Goal: Transaction & Acquisition: Purchase product/service

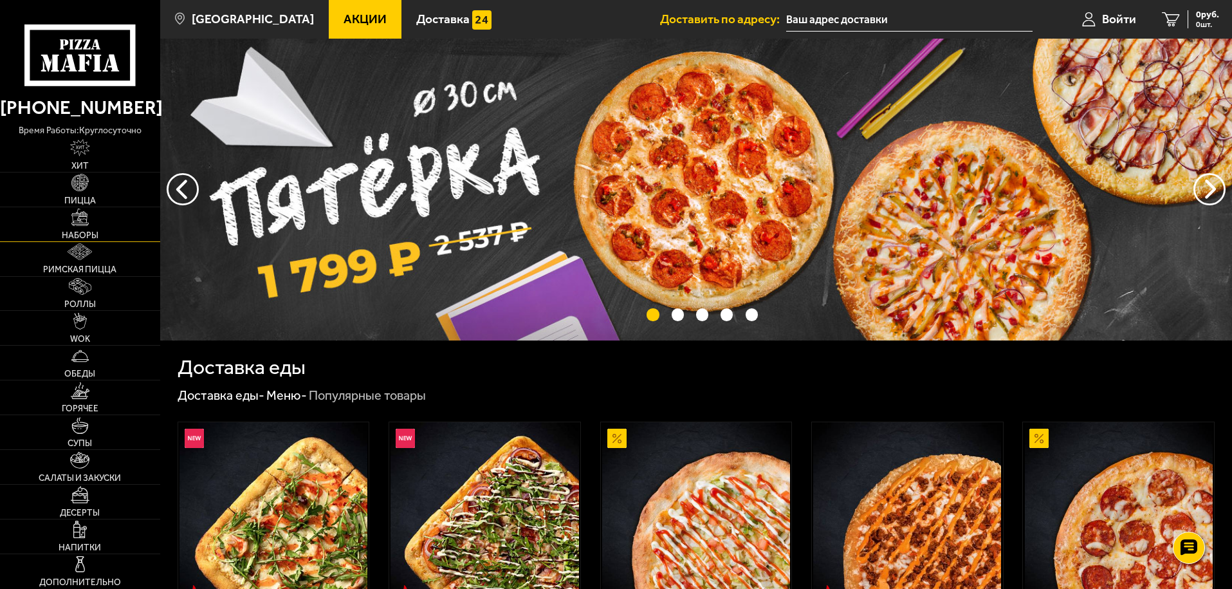
click at [71, 223] on img at bounding box center [79, 216] width 17 height 17
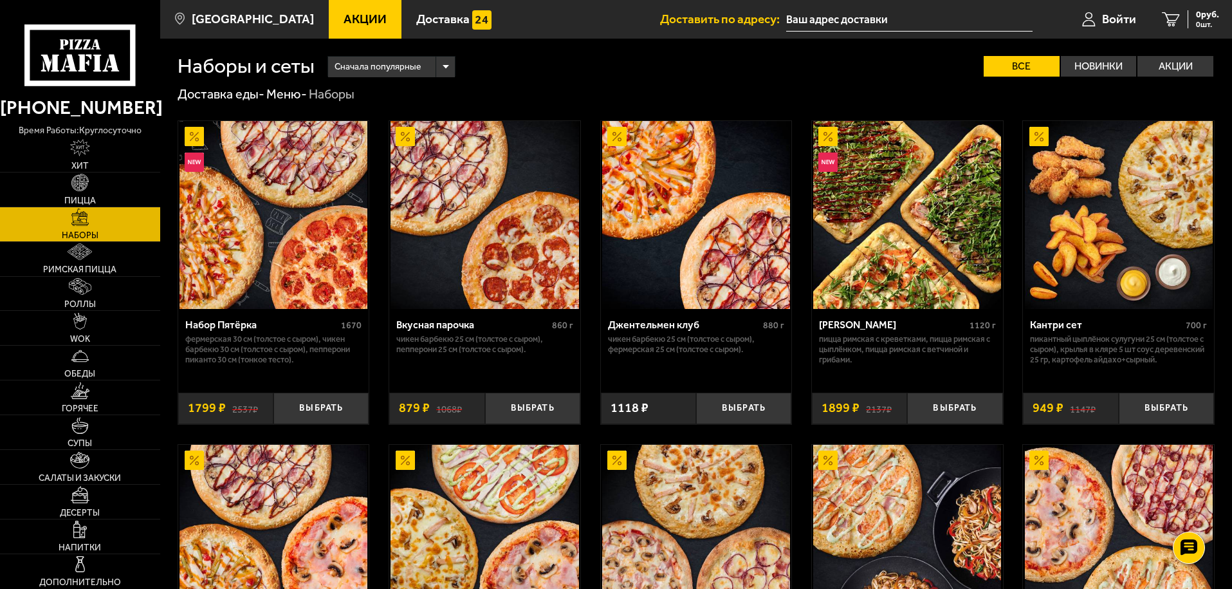
click at [448, 67] on div "Сначала популярные" at bounding box center [391, 67] width 127 height 21
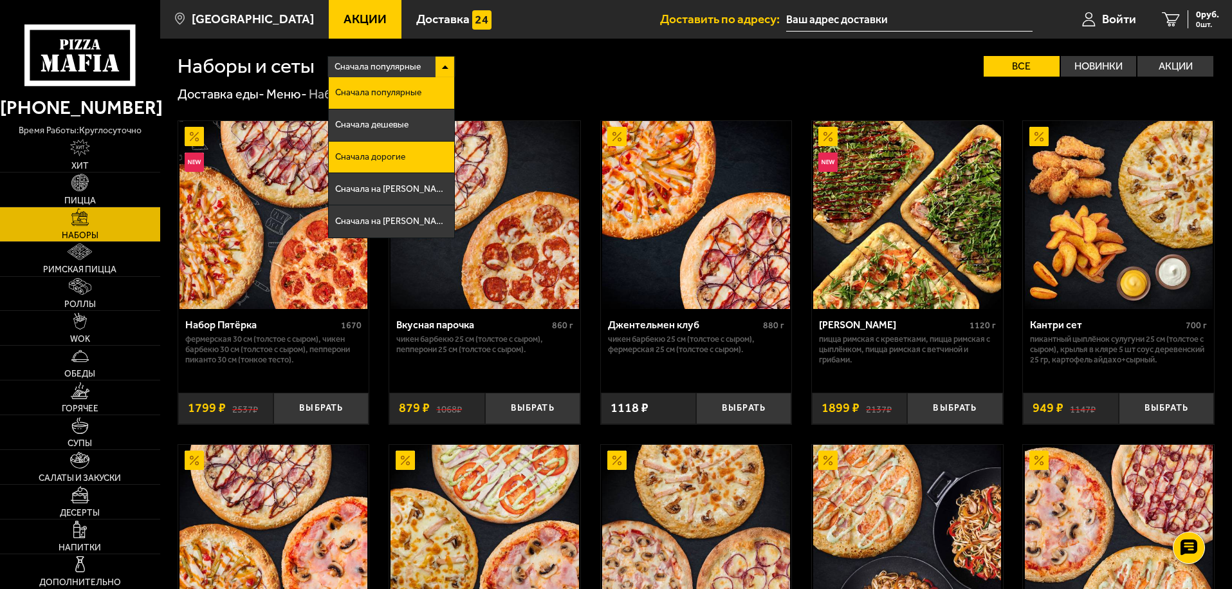
click at [417, 162] on li "Сначала дорогие" at bounding box center [391, 158] width 125 height 32
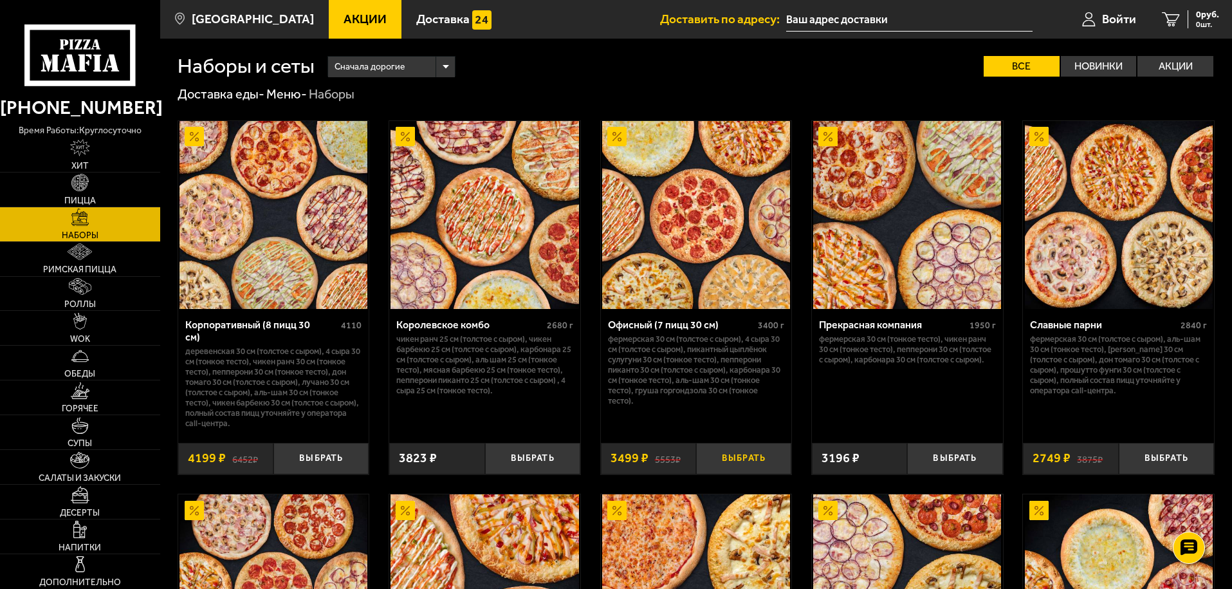
click at [741, 447] on button "Выбрать" at bounding box center [743, 459] width 95 height 32
click at [1196, 15] on span "3499 руб." at bounding box center [1200, 14] width 39 height 9
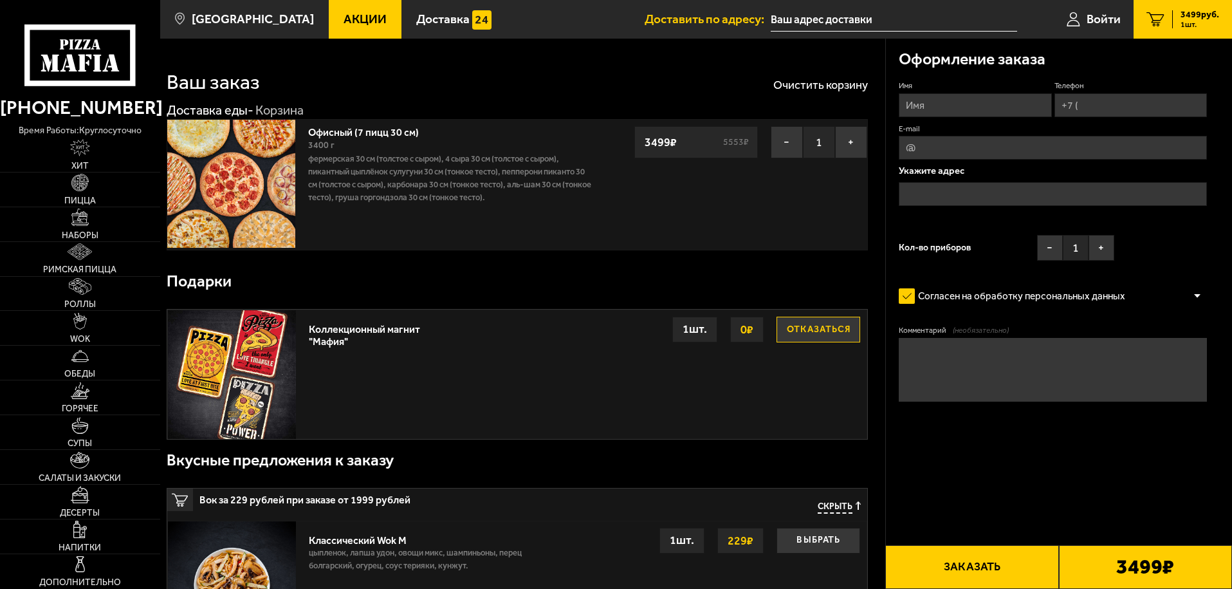
click at [995, 101] on input "Имя" at bounding box center [975, 105] width 152 height 24
type input "T"
type input "[PERSON_NAME]"
click at [1104, 102] on input "Телефон" at bounding box center [1131, 105] width 152 height 24
type input "[PHONE_NUMBER]"
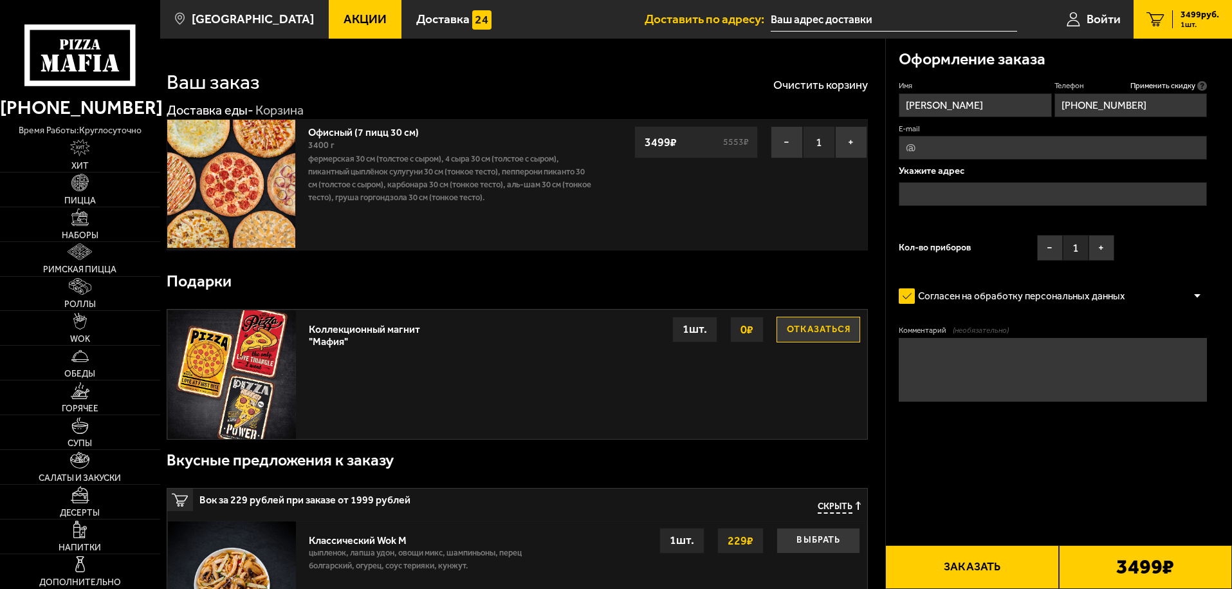
click at [1003, 147] on input "E-mail" at bounding box center [1053, 148] width 308 height 24
click at [927, 191] on input "text" at bounding box center [1053, 194] width 308 height 24
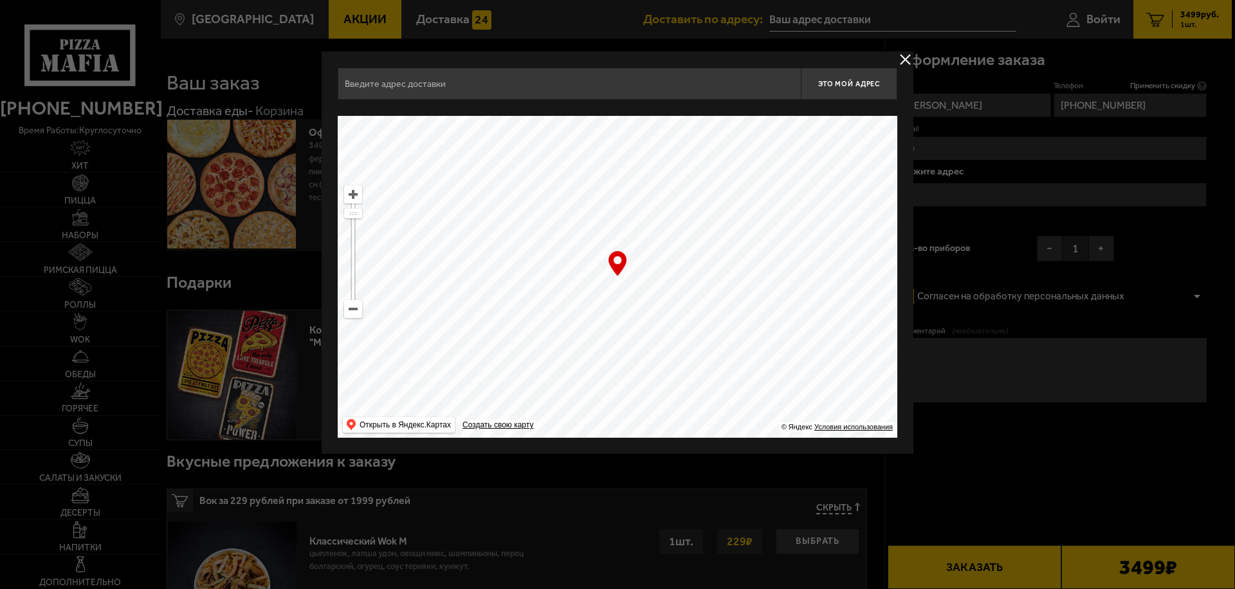
click at [354, 308] on ymaps at bounding box center [353, 308] width 17 height 17
drag, startPoint x: 647, startPoint y: 367, endPoint x: 619, endPoint y: 197, distance: 172.8
click at [619, 197] on ymaps at bounding box center [618, 277] width 560 height 322
type input "[STREET_ADDRESS]"
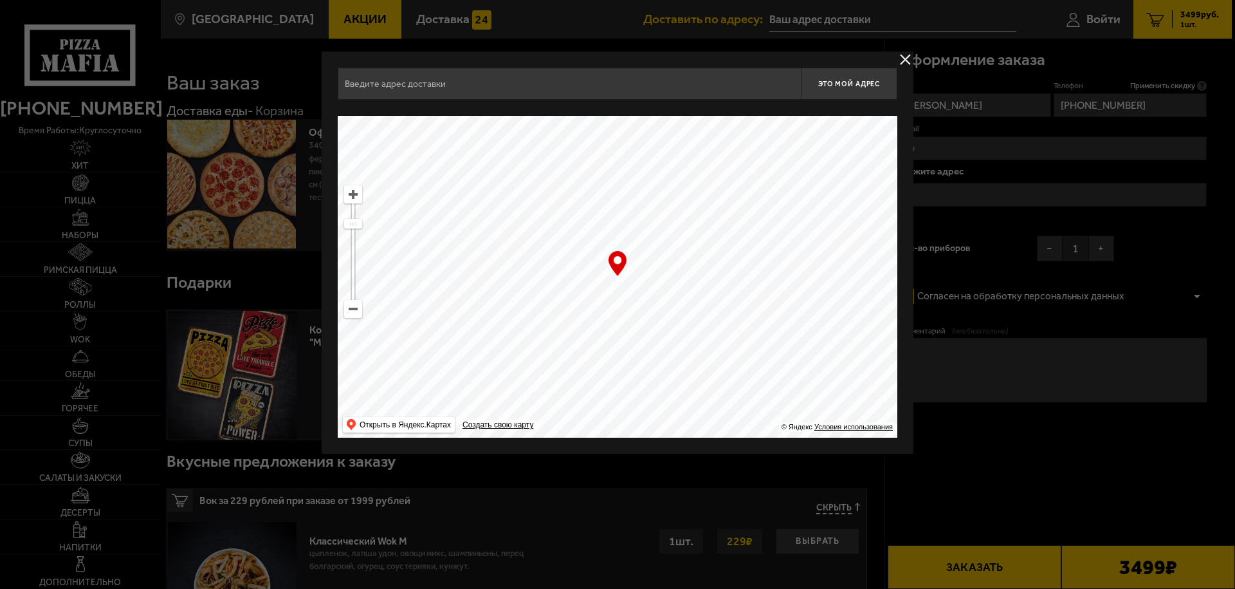
type input "[STREET_ADDRESS]"
drag, startPoint x: 684, startPoint y: 319, endPoint x: 658, endPoint y: 212, distance: 110.0
click at [658, 216] on ymaps at bounding box center [618, 277] width 560 height 322
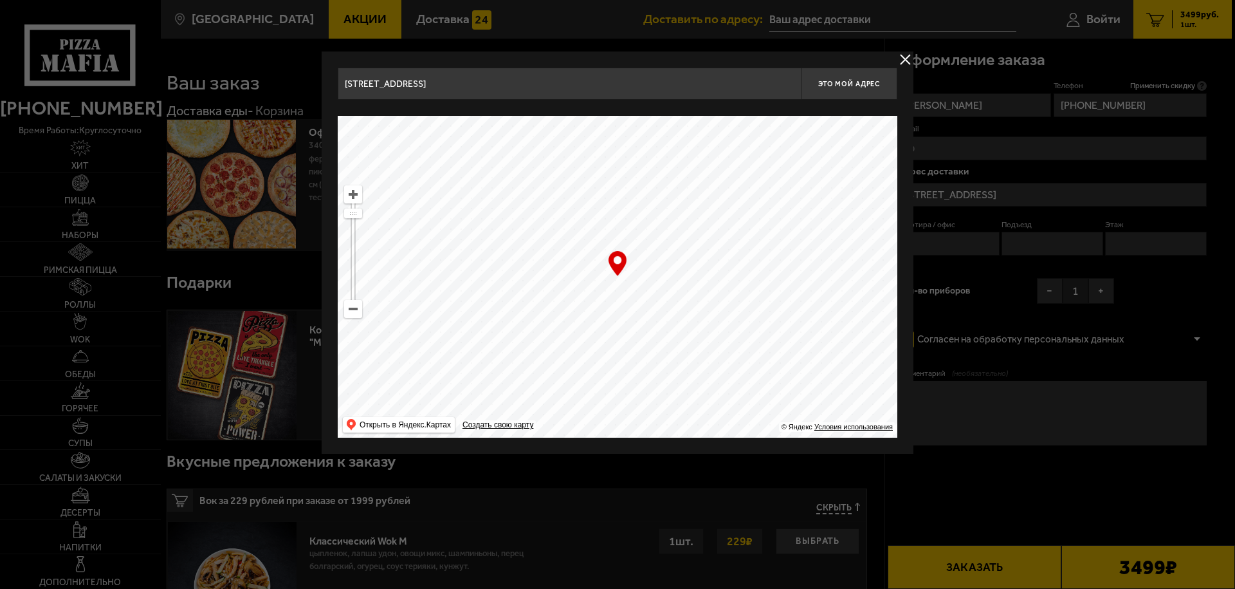
drag, startPoint x: 680, startPoint y: 355, endPoint x: 668, endPoint y: 241, distance: 115.2
click at [668, 241] on ymaps at bounding box center [618, 277] width 560 height 322
drag, startPoint x: 688, startPoint y: 330, endPoint x: 715, endPoint y: 243, distance: 90.8
click at [714, 246] on ymaps at bounding box center [618, 277] width 560 height 322
type input "[STREET_ADDRESS]"
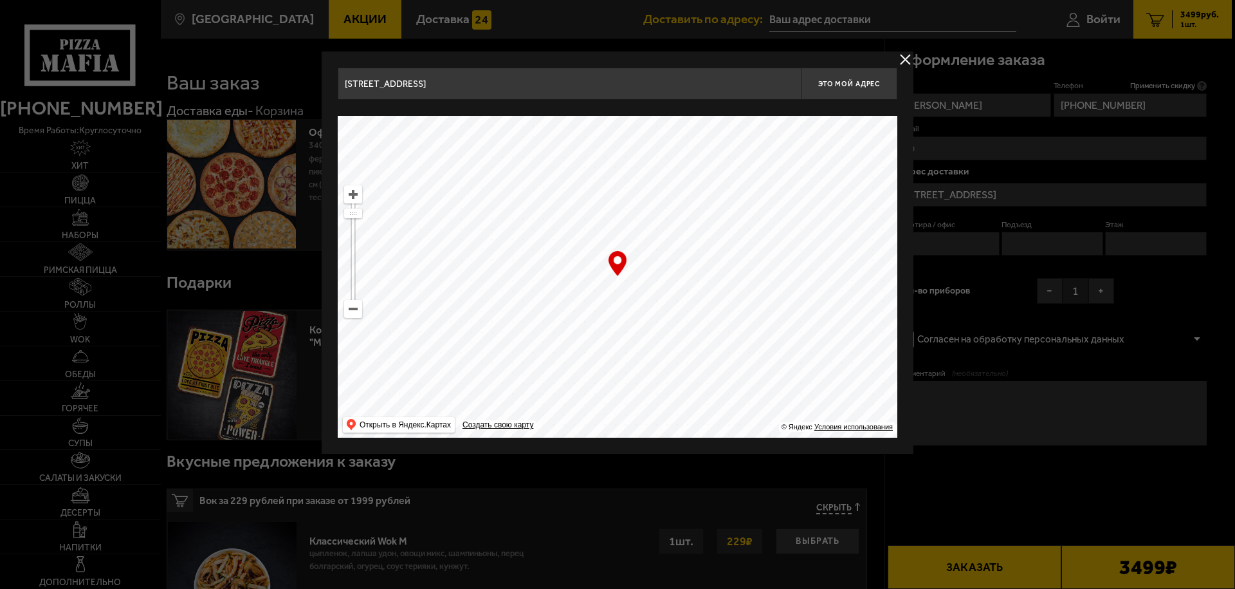
type input "[STREET_ADDRESS]"
drag, startPoint x: 720, startPoint y: 335, endPoint x: 692, endPoint y: 217, distance: 120.3
click at [696, 231] on ymaps at bounding box center [618, 277] width 560 height 322
type input "[STREET_ADDRESS]"
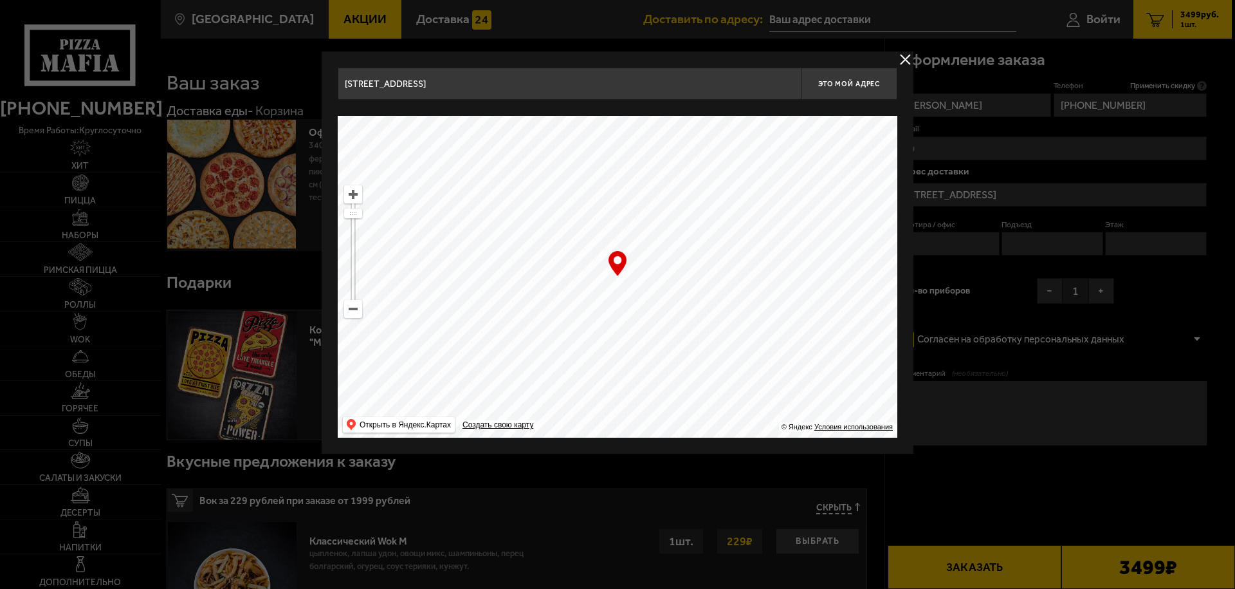
drag, startPoint x: 711, startPoint y: 352, endPoint x: 703, endPoint y: 231, distance: 121.3
click at [700, 240] on ymaps at bounding box center [618, 277] width 560 height 322
drag, startPoint x: 717, startPoint y: 288, endPoint x: 725, endPoint y: 192, distance: 95.5
click at [723, 201] on ymaps at bounding box center [618, 277] width 560 height 322
click at [355, 313] on ymaps at bounding box center [353, 308] width 17 height 17
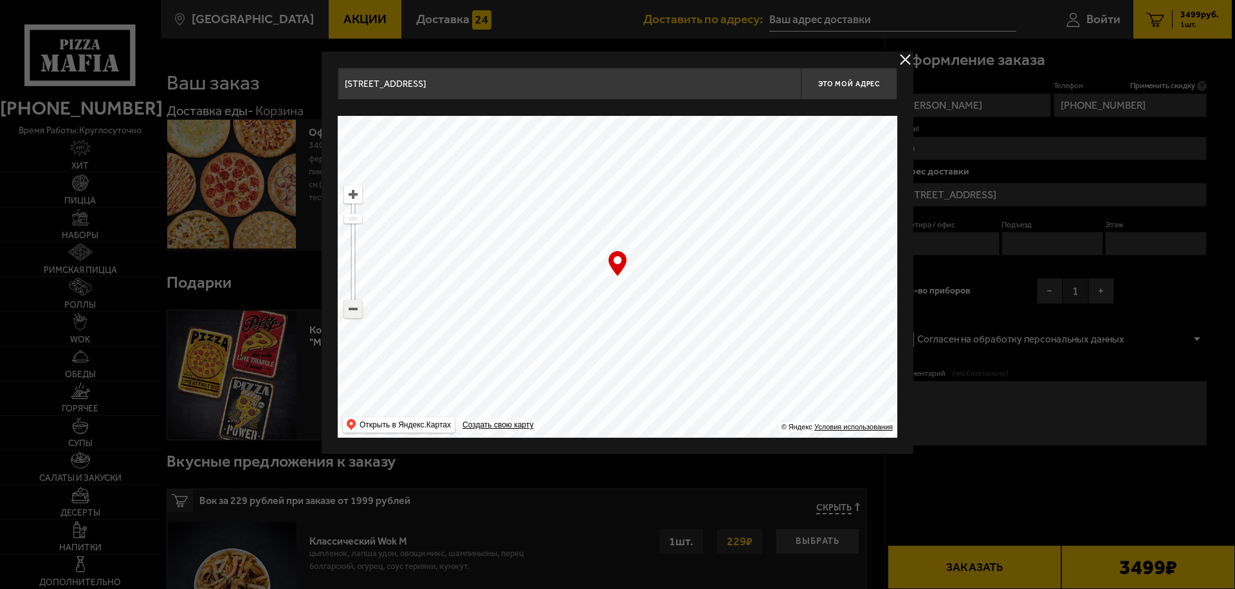
click at [355, 313] on ymaps at bounding box center [353, 308] width 17 height 17
drag, startPoint x: 719, startPoint y: 346, endPoint x: 694, endPoint y: 223, distance: 125.4
click at [694, 229] on ymaps at bounding box center [618, 277] width 560 height 322
drag, startPoint x: 703, startPoint y: 321, endPoint x: 694, endPoint y: 221, distance: 100.2
click at [694, 224] on ymaps at bounding box center [618, 277] width 560 height 322
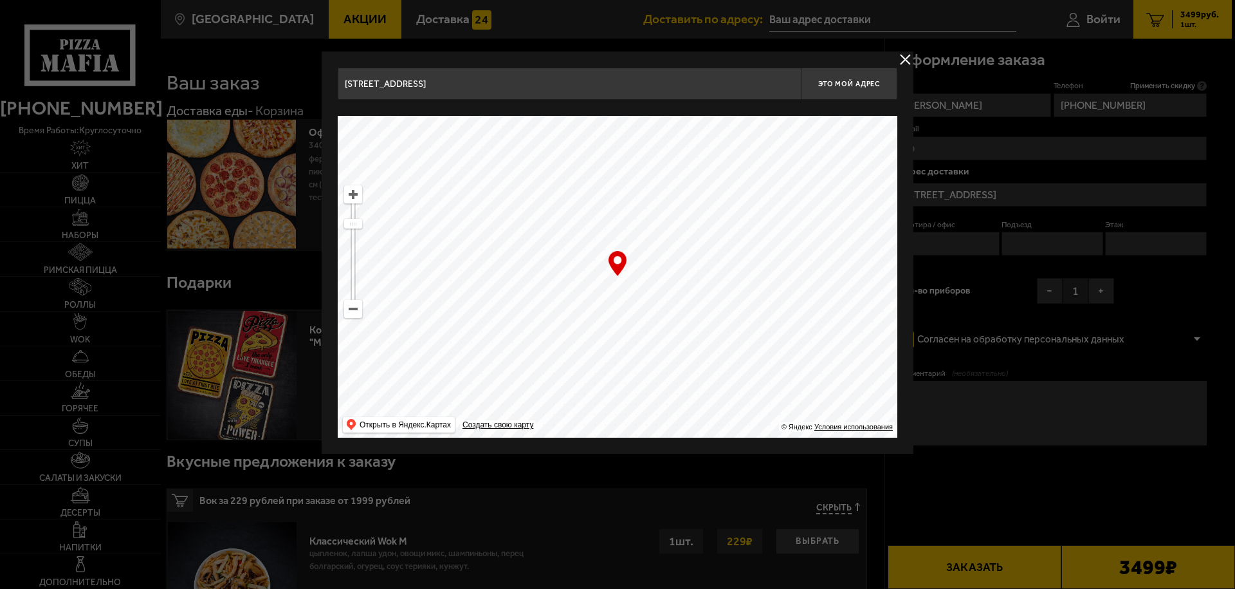
drag, startPoint x: 682, startPoint y: 210, endPoint x: 627, endPoint y: 327, distance: 129.3
click at [627, 327] on ymaps at bounding box center [618, 277] width 560 height 322
drag, startPoint x: 747, startPoint y: 252, endPoint x: 683, endPoint y: 277, distance: 68.8
click at [683, 277] on ymaps at bounding box center [618, 277] width 560 height 322
drag, startPoint x: 726, startPoint y: 227, endPoint x: 604, endPoint y: 306, distance: 146.2
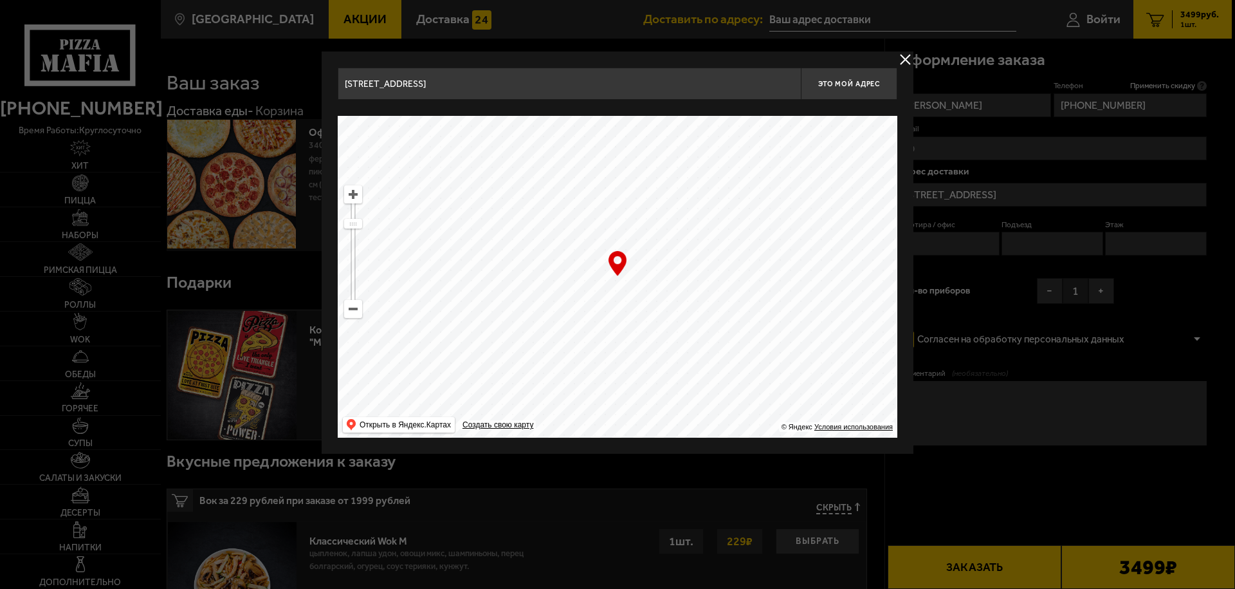
click at [604, 306] on ymaps at bounding box center [618, 277] width 560 height 322
type input "[STREET_ADDRESS]"
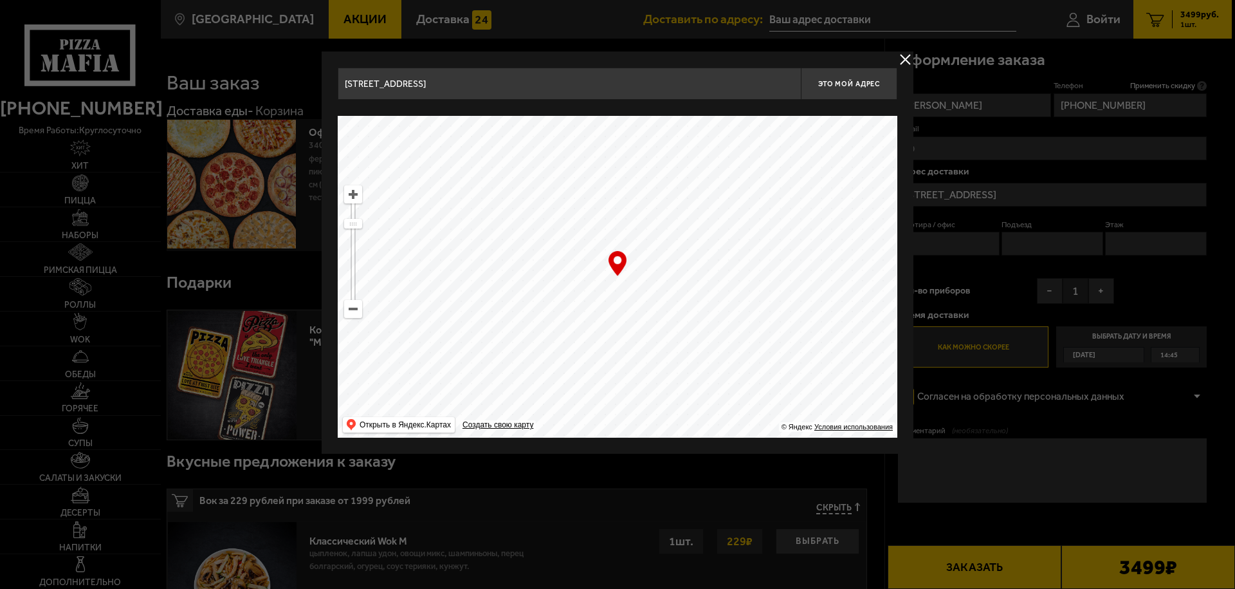
click at [355, 199] on ymaps at bounding box center [353, 194] width 17 height 17
drag, startPoint x: 637, startPoint y: 315, endPoint x: 651, endPoint y: 304, distance: 17.5
click at [651, 304] on ymaps at bounding box center [618, 277] width 560 height 322
click at [351, 197] on ymaps at bounding box center [353, 194] width 17 height 17
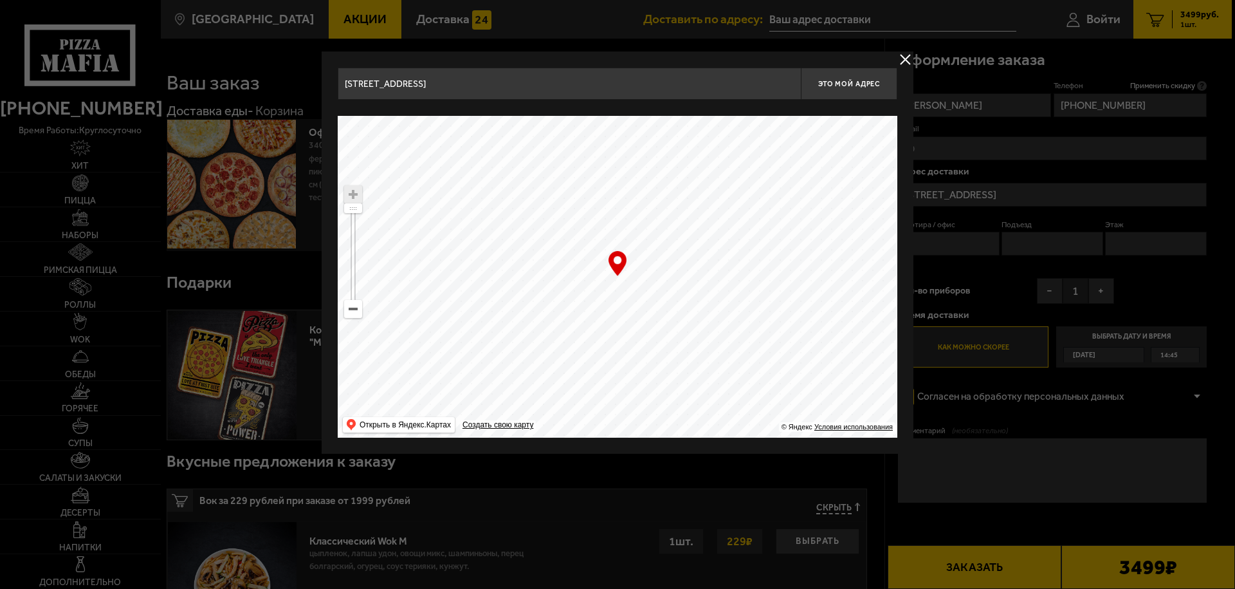
type input "[STREET_ADDRESS]"
drag, startPoint x: 640, startPoint y: 308, endPoint x: 705, endPoint y: 308, distance: 65.0
click at [705, 308] on ymaps at bounding box center [618, 277] width 560 height 322
click at [861, 82] on span "Это мой адрес" at bounding box center [849, 84] width 62 height 8
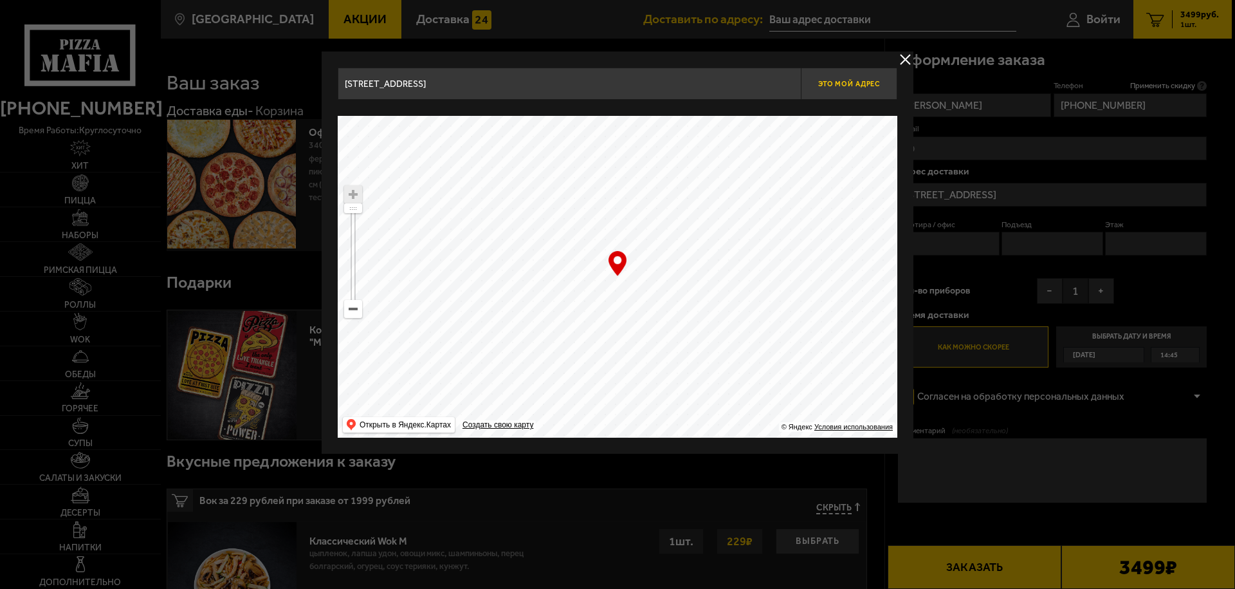
type input "[STREET_ADDRESS]"
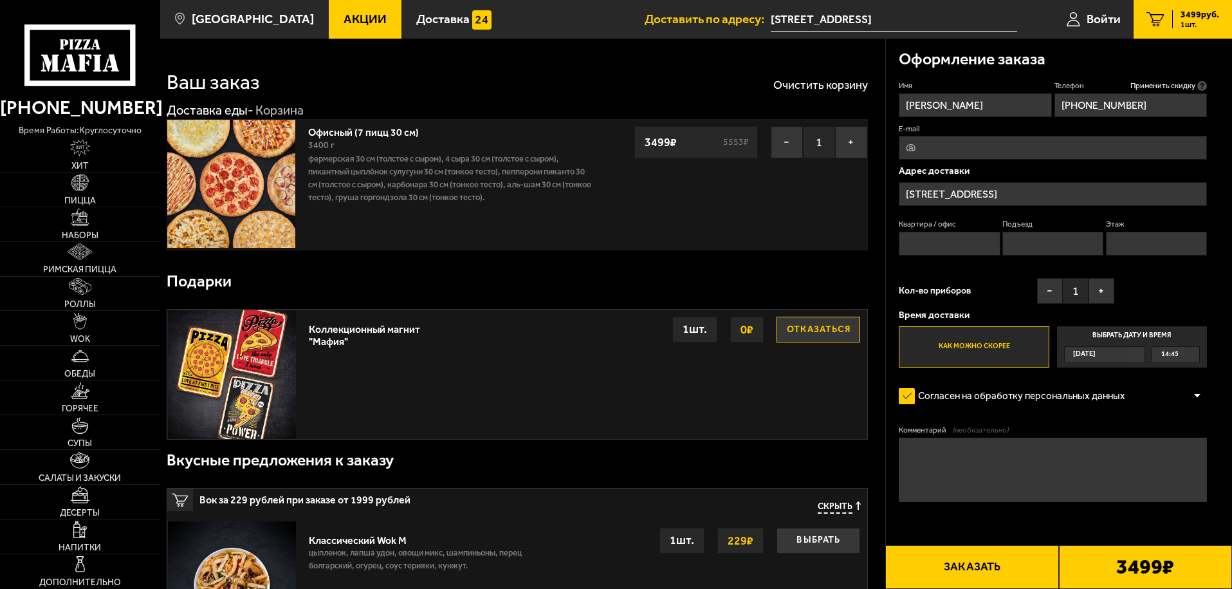
click at [966, 247] on input "Квартира / офис" at bounding box center [949, 244] width 101 height 24
type input "Ь"
type input "Majordomo"
click at [988, 452] on textarea "Комментарий (необязательно)" at bounding box center [1053, 470] width 308 height 64
type textarea "j"
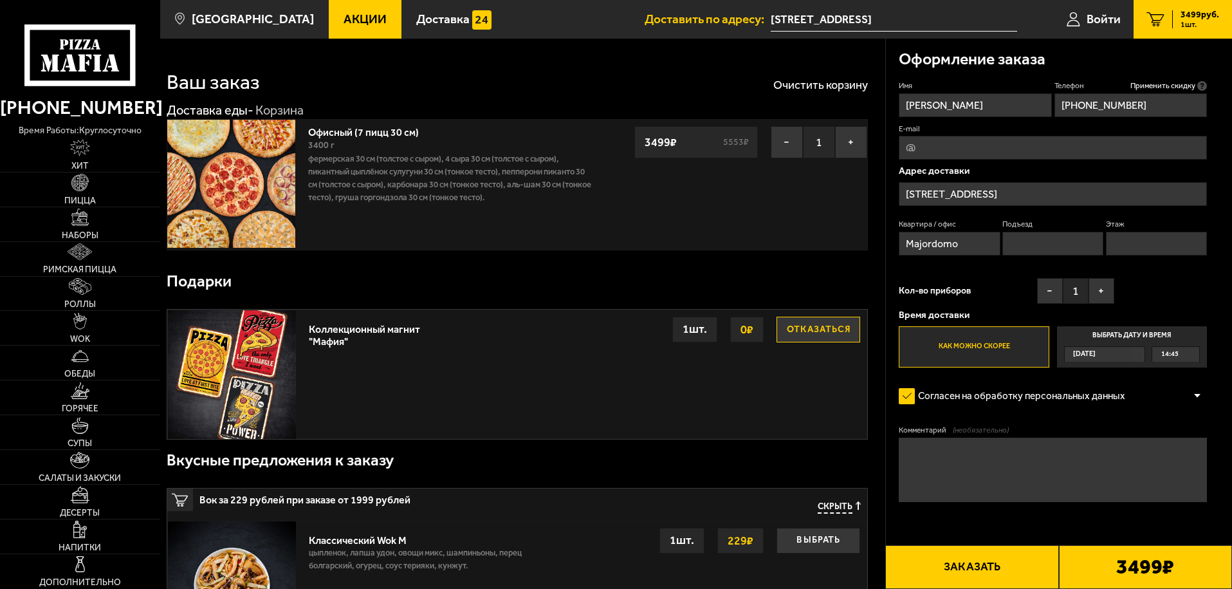
click at [1028, 569] on button "Заказать" at bounding box center [971, 567] width 173 height 44
click at [1064, 243] on input "Подъезд" at bounding box center [1053, 244] width 101 height 24
type input "1"
click at [1128, 244] on input "Этаж" at bounding box center [1156, 244] width 101 height 24
type input "1"
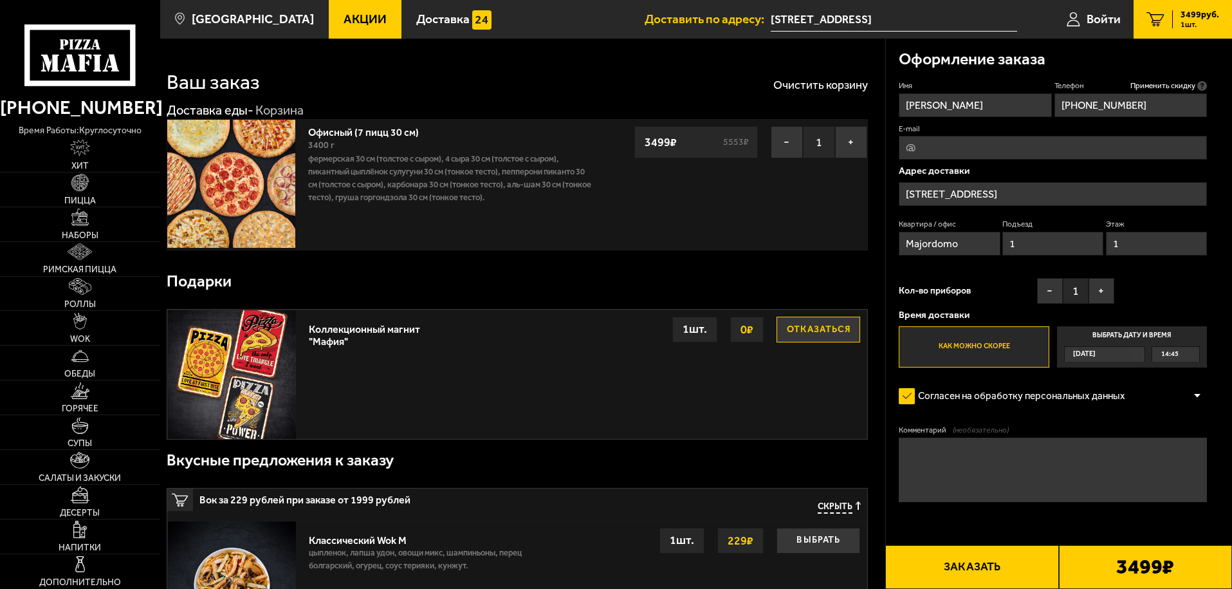
click at [1022, 561] on button "Заказать" at bounding box center [971, 567] width 173 height 44
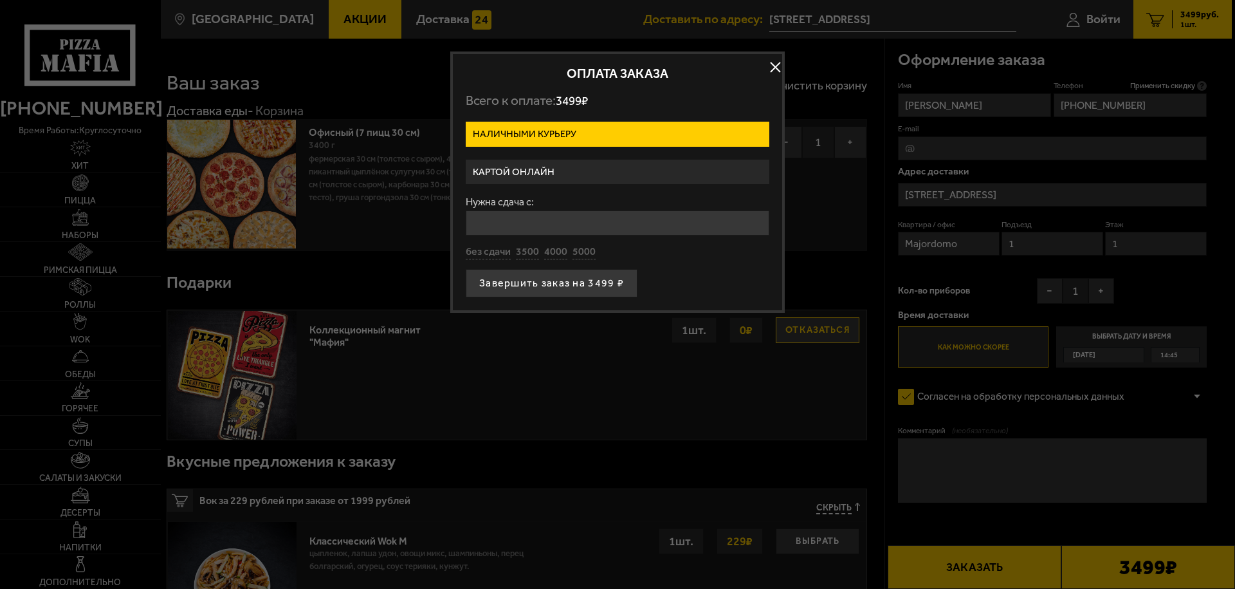
click at [628, 139] on label "Наличными курьеру" at bounding box center [618, 134] width 304 height 25
click at [0, 0] on input "Наличными курьеру" at bounding box center [0, 0] width 0 height 0
click at [527, 171] on label "Картой онлайн" at bounding box center [618, 172] width 304 height 25
click at [0, 0] on input "Картой онлайн" at bounding box center [0, 0] width 0 height 0
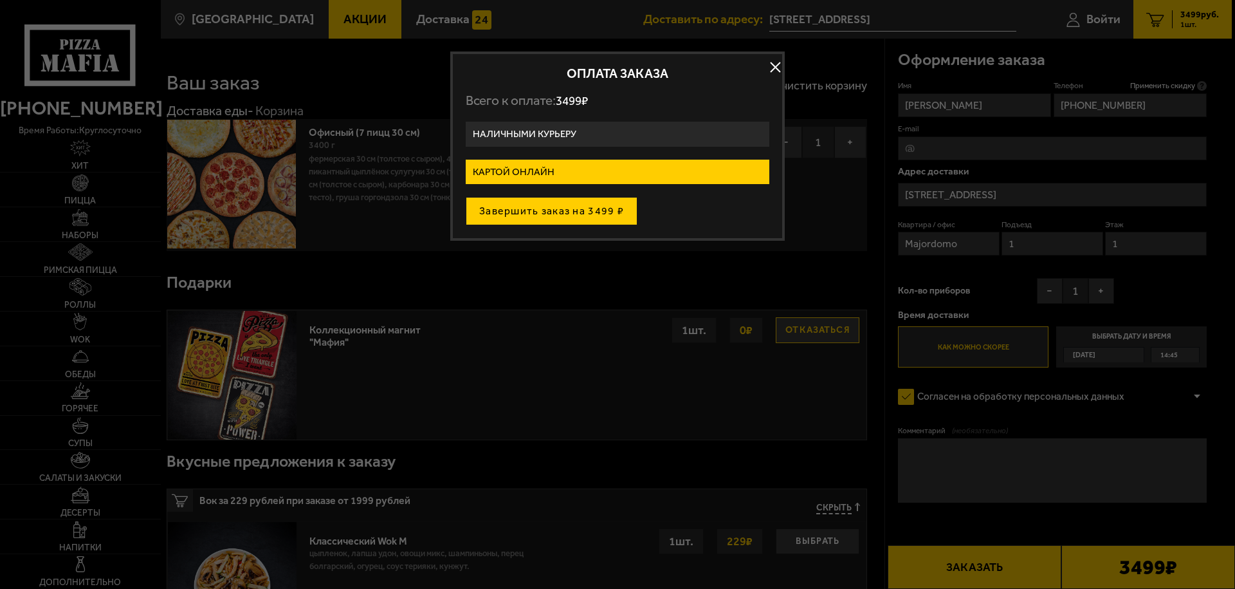
click at [574, 214] on button "Завершить заказ на 3499 ₽" at bounding box center [552, 211] width 172 height 28
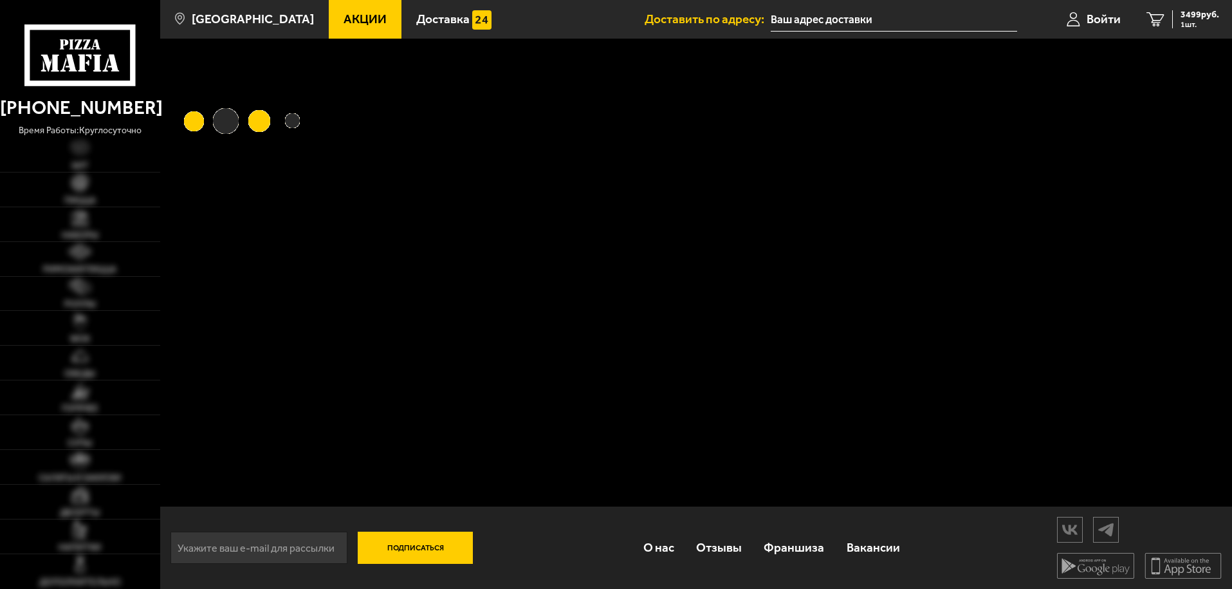
type input "[STREET_ADDRESS]"
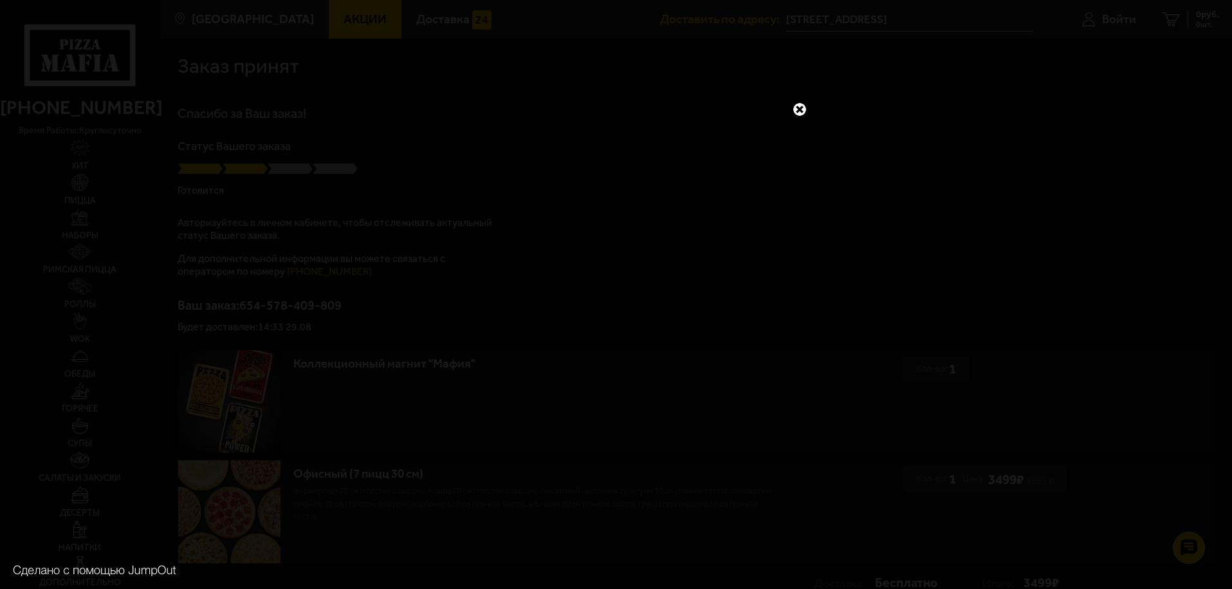
click at [798, 109] on link at bounding box center [799, 109] width 17 height 17
